Goal: Find specific page/section: Find specific page/section

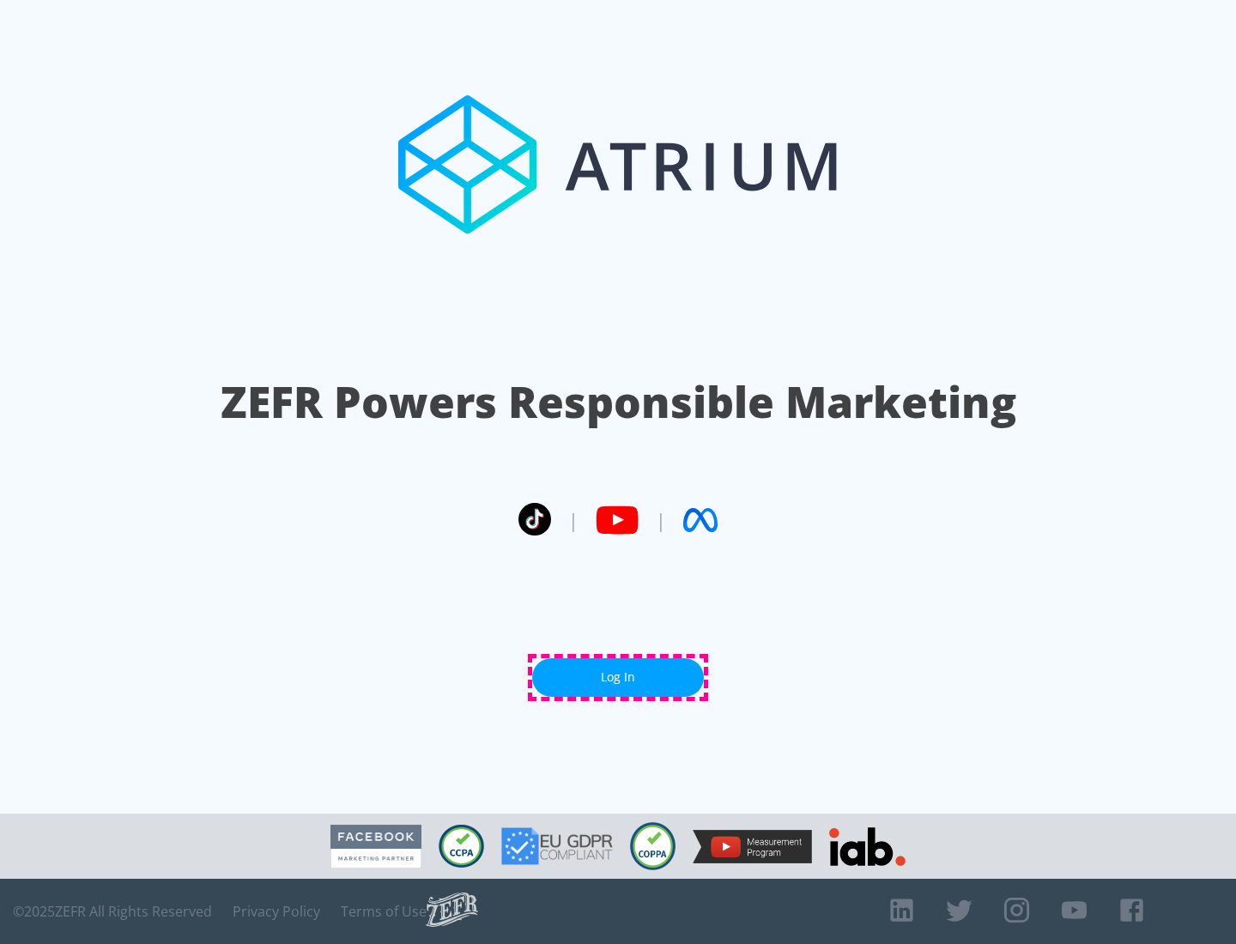
click at [618, 677] on link "Log In" at bounding box center [618, 678] width 172 height 39
